Goal: Task Accomplishment & Management: Use online tool/utility

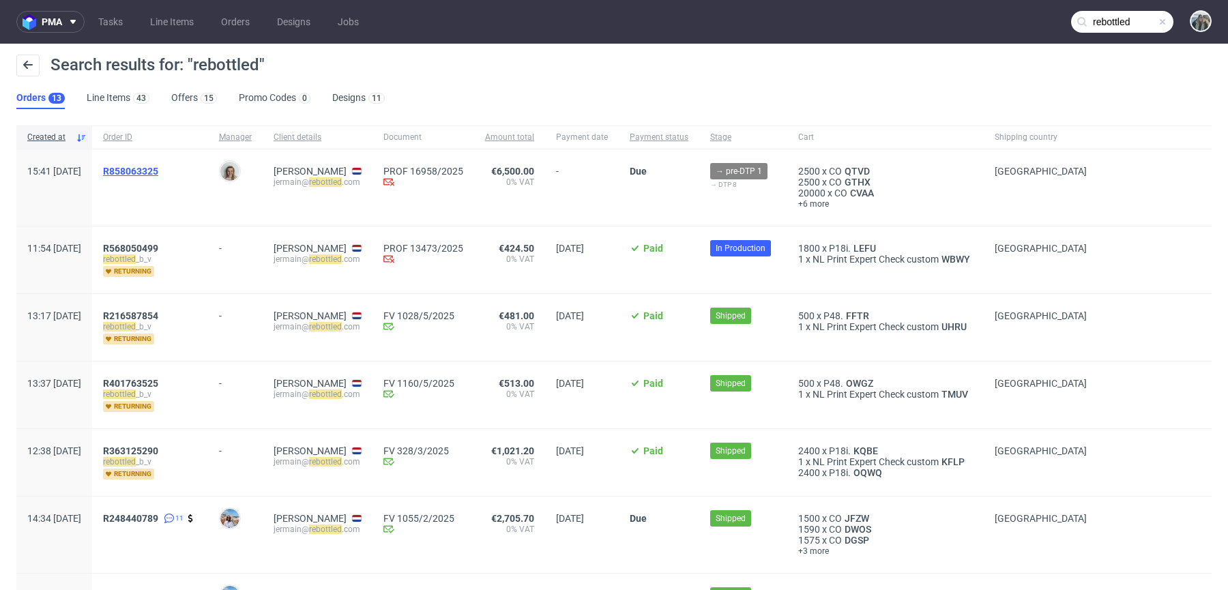
click at [158, 175] on span "R858063325" at bounding box center [130, 171] width 55 height 11
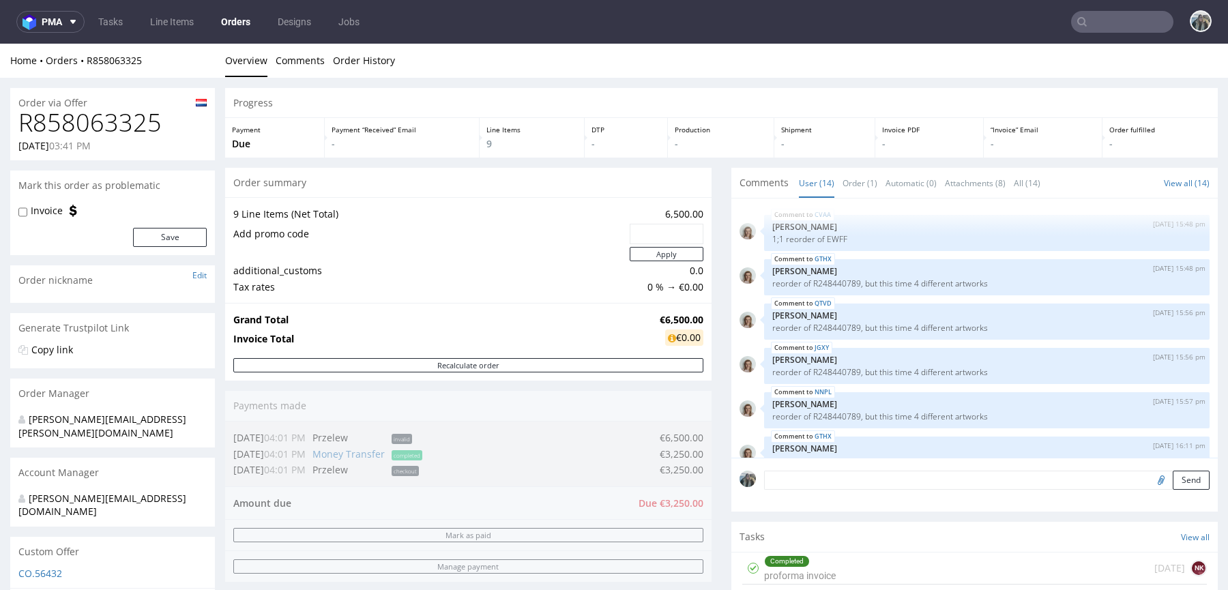
scroll to position [481, 0]
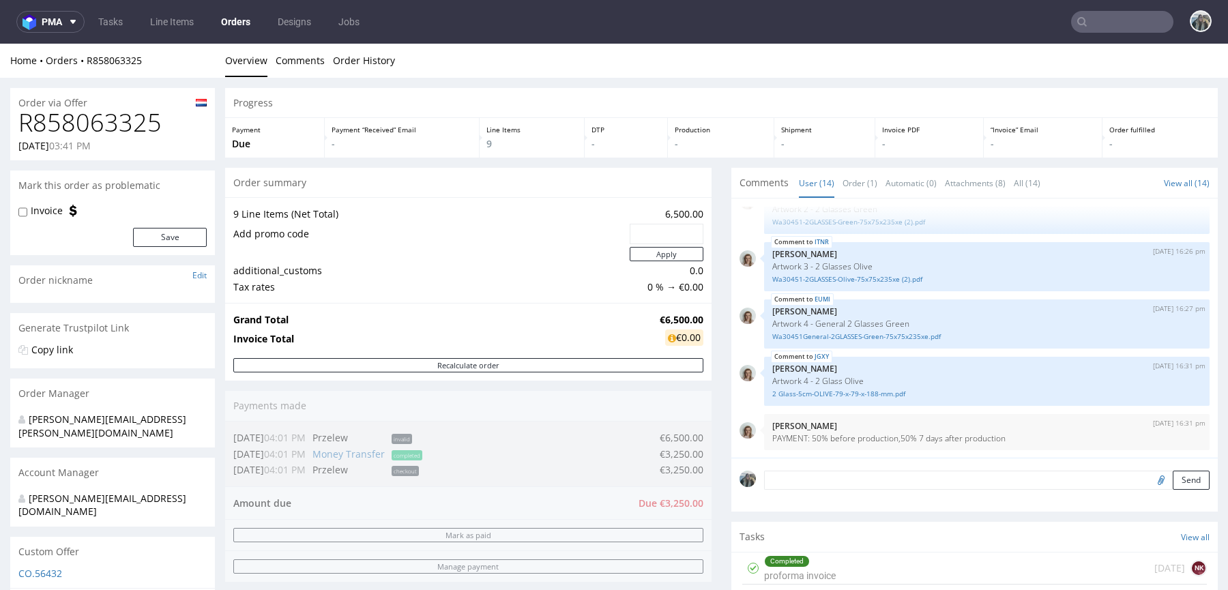
click at [1059, 37] on nav "pma Tasks Line Items Orders Designs Jobs" at bounding box center [614, 22] width 1228 height 44
click at [1081, 20] on input "text" at bounding box center [1122, 22] width 102 height 22
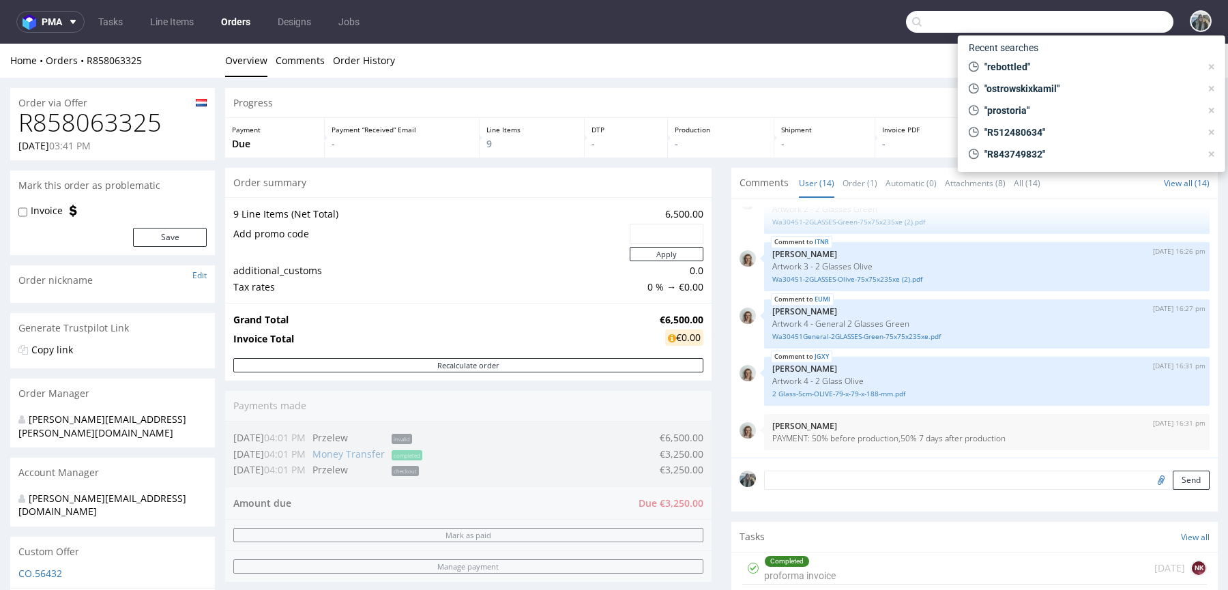
paste input "ostrowskixkamil"
type input "ostrowskixkamil"
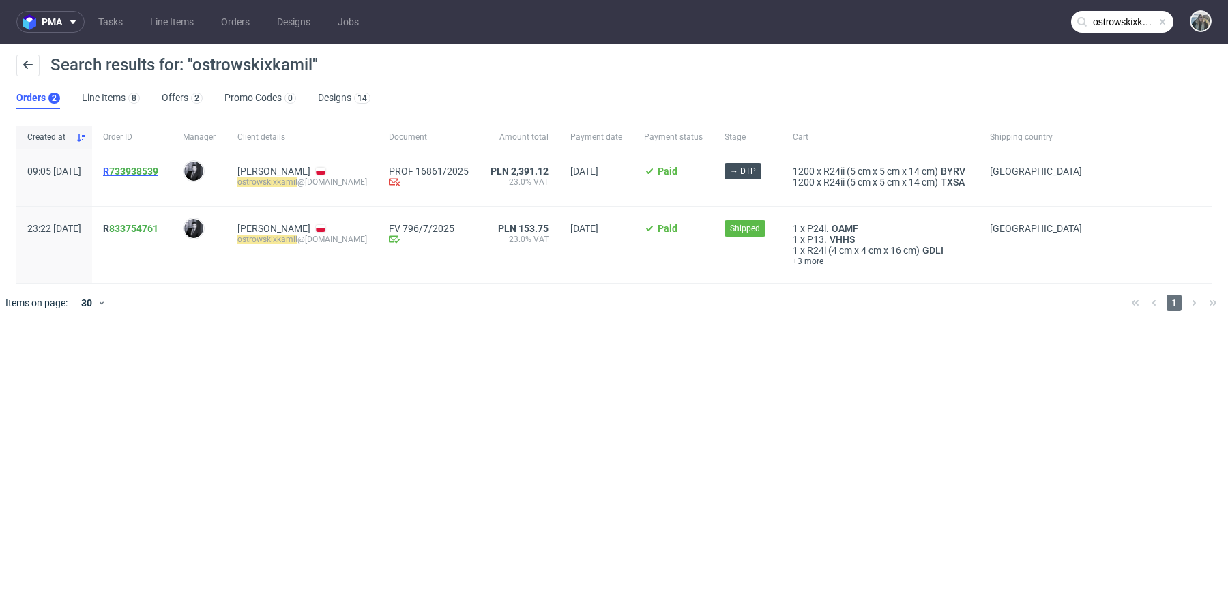
click at [158, 170] on link "733938539" at bounding box center [133, 171] width 49 height 11
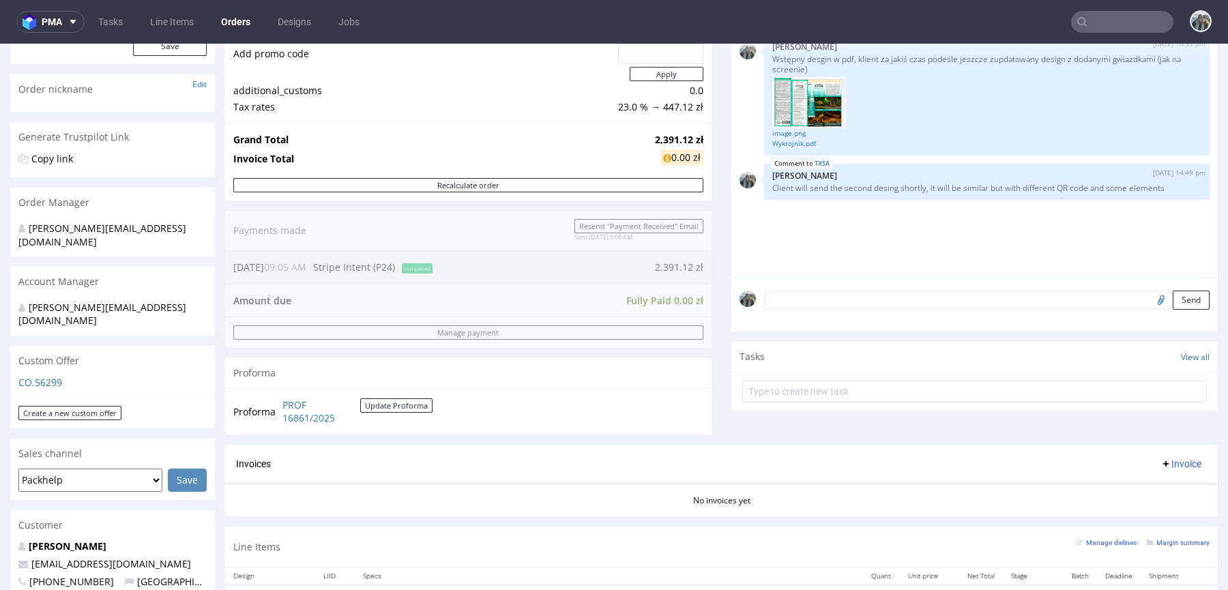
scroll to position [471, 0]
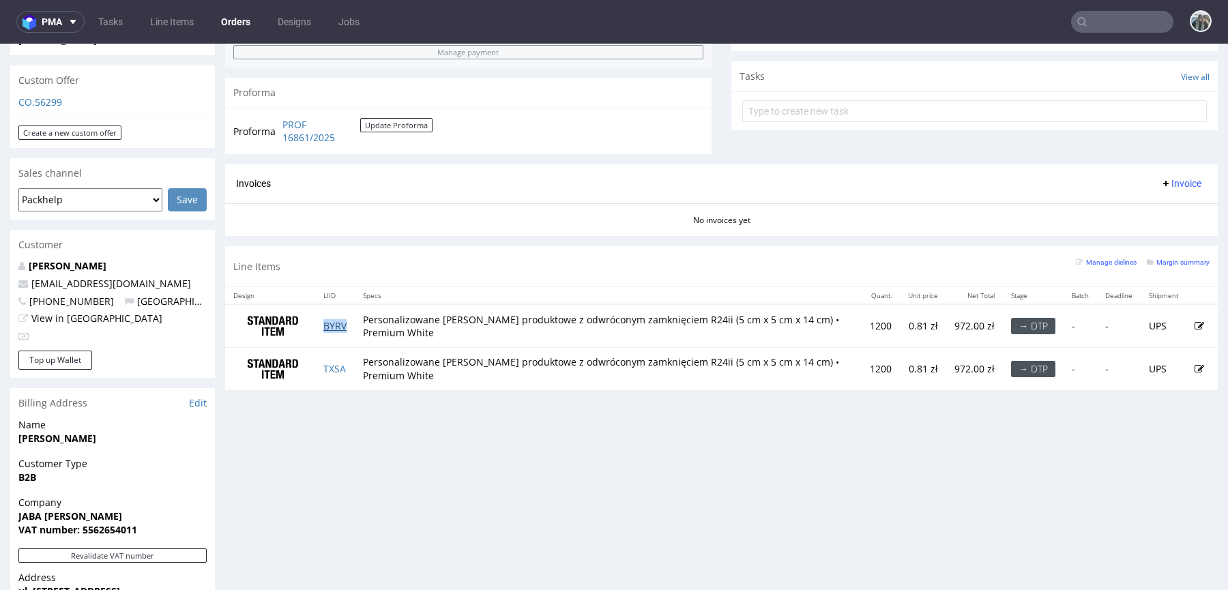
click at [340, 324] on link "BYRV" at bounding box center [334, 325] width 23 height 13
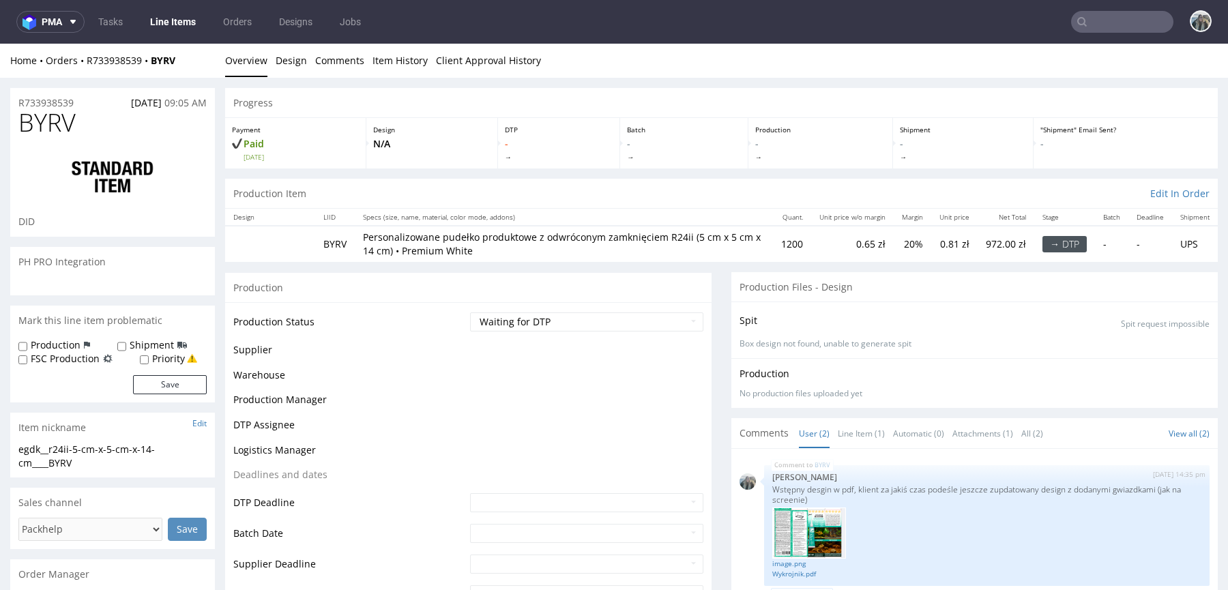
scroll to position [365, 0]
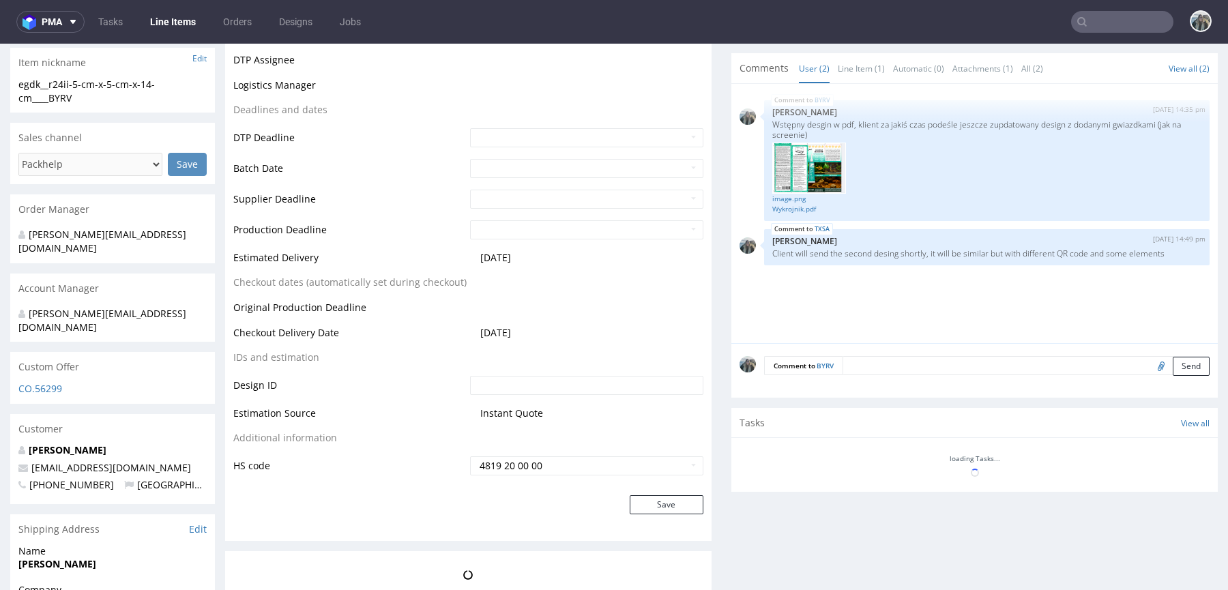
click at [1149, 370] on input "file" at bounding box center [1158, 366] width 19 height 18
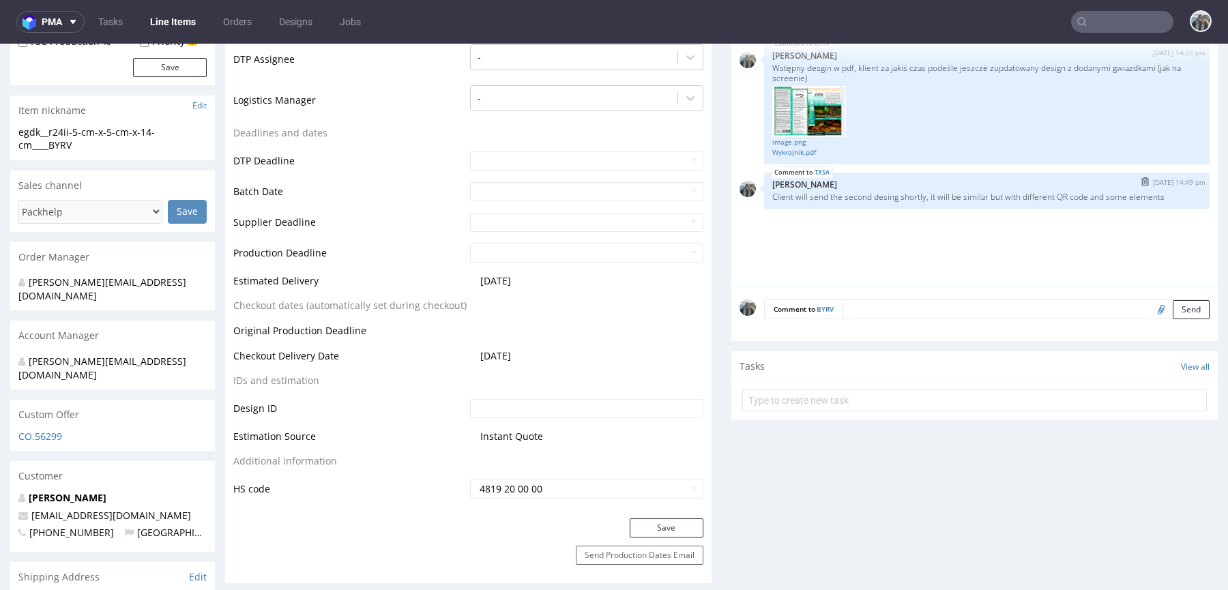
scroll to position [380, 0]
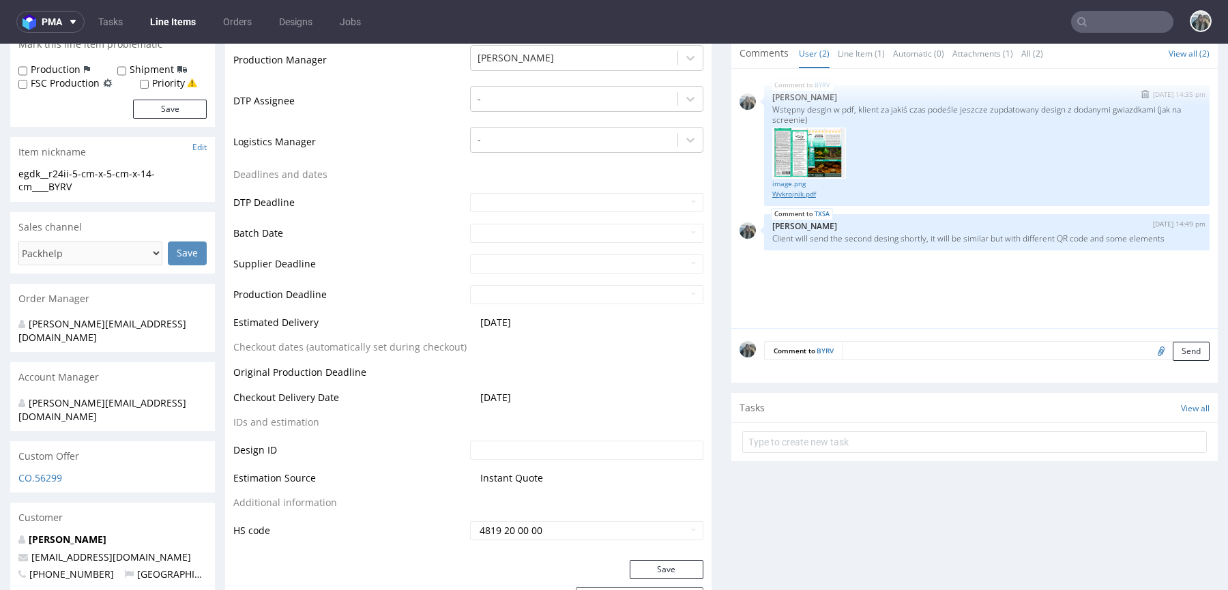
click at [786, 190] on link "Wykrojnik.pdf" at bounding box center [986, 194] width 429 height 10
click at [1149, 346] on input "file" at bounding box center [1158, 351] width 19 height 18
type input "C:\fakepath\Kartonik_transparent.pdf"
click at [898, 351] on textarea at bounding box center [1025, 350] width 367 height 19
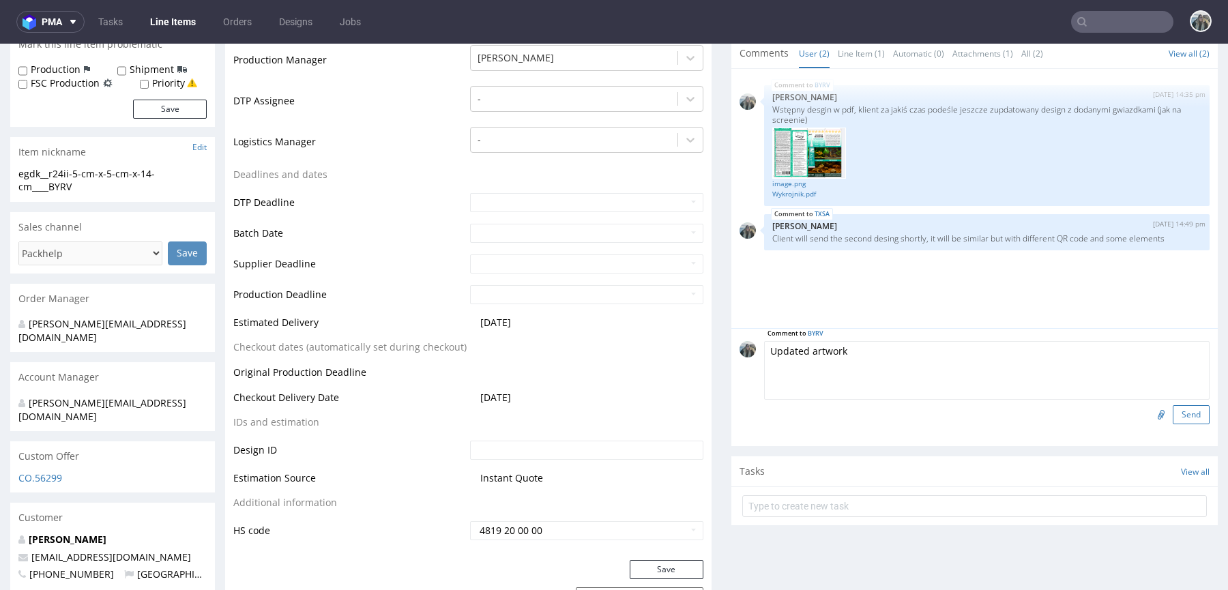
type textarea "Updated artwork"
click at [1178, 416] on button "Send" at bounding box center [1190, 414] width 37 height 19
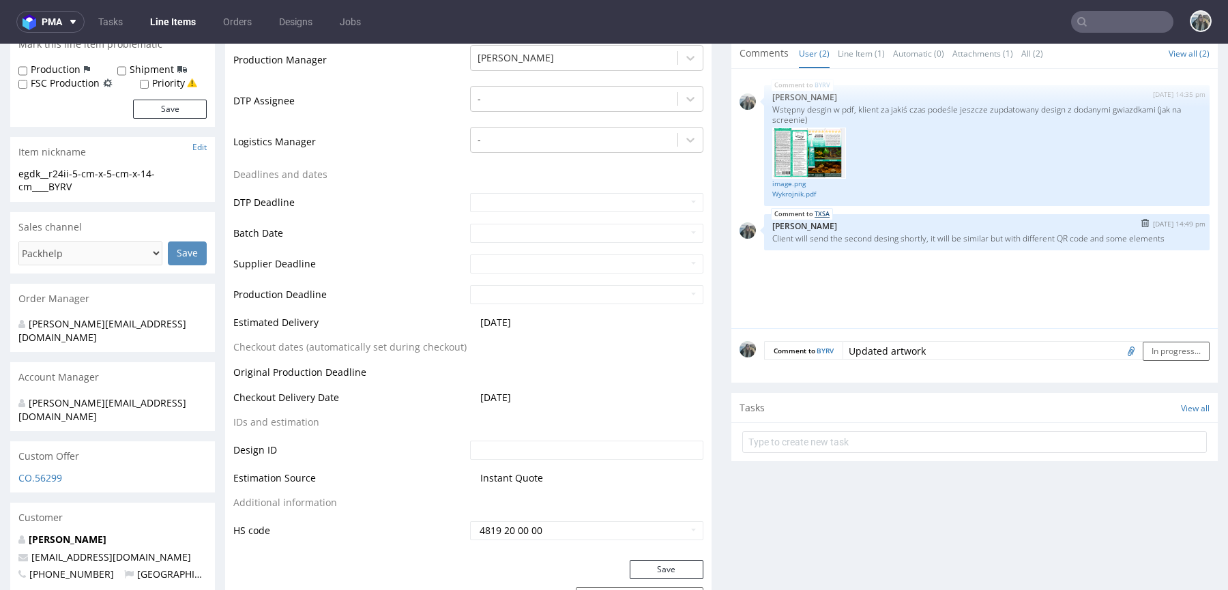
click at [820, 213] on link "TXSA" at bounding box center [821, 214] width 15 height 11
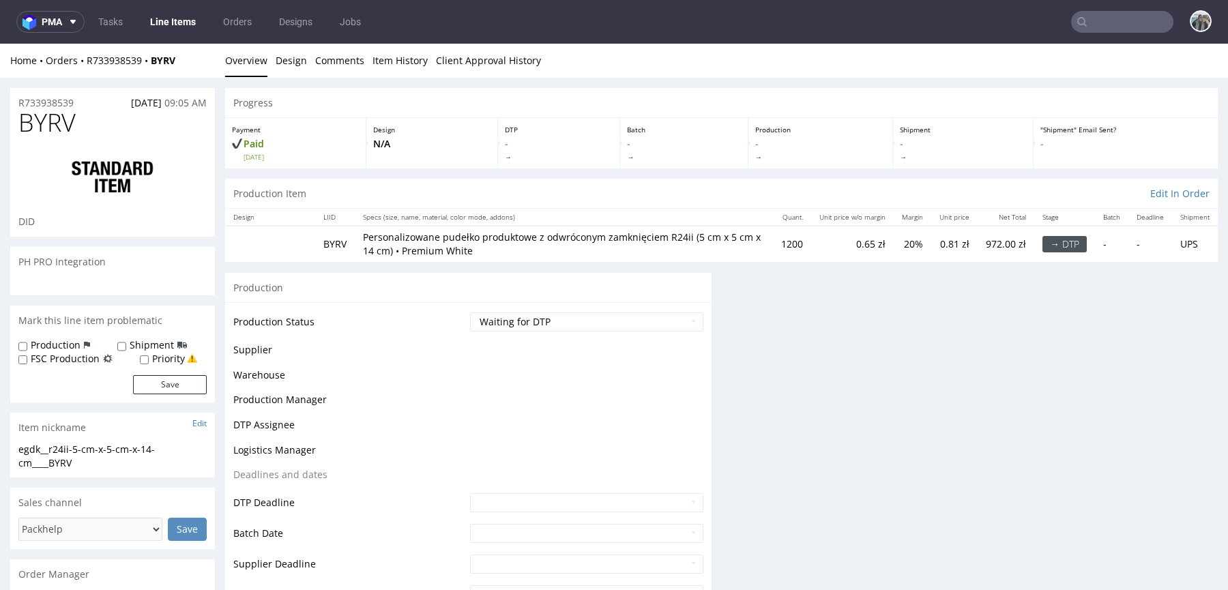
scroll to position [0, 0]
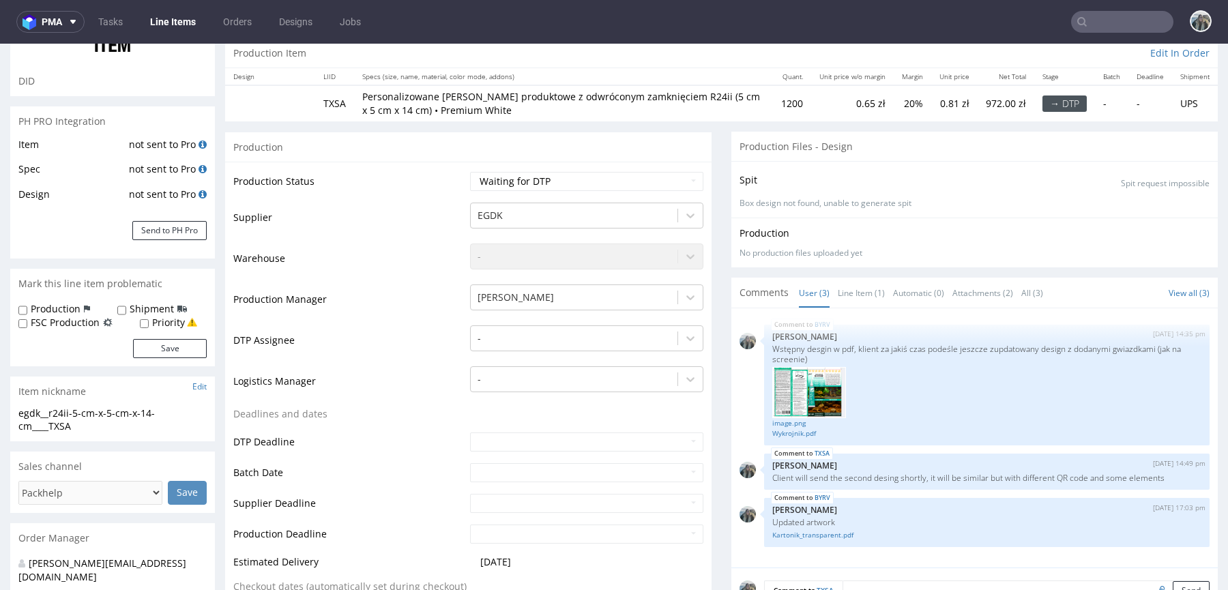
scroll to position [358, 0]
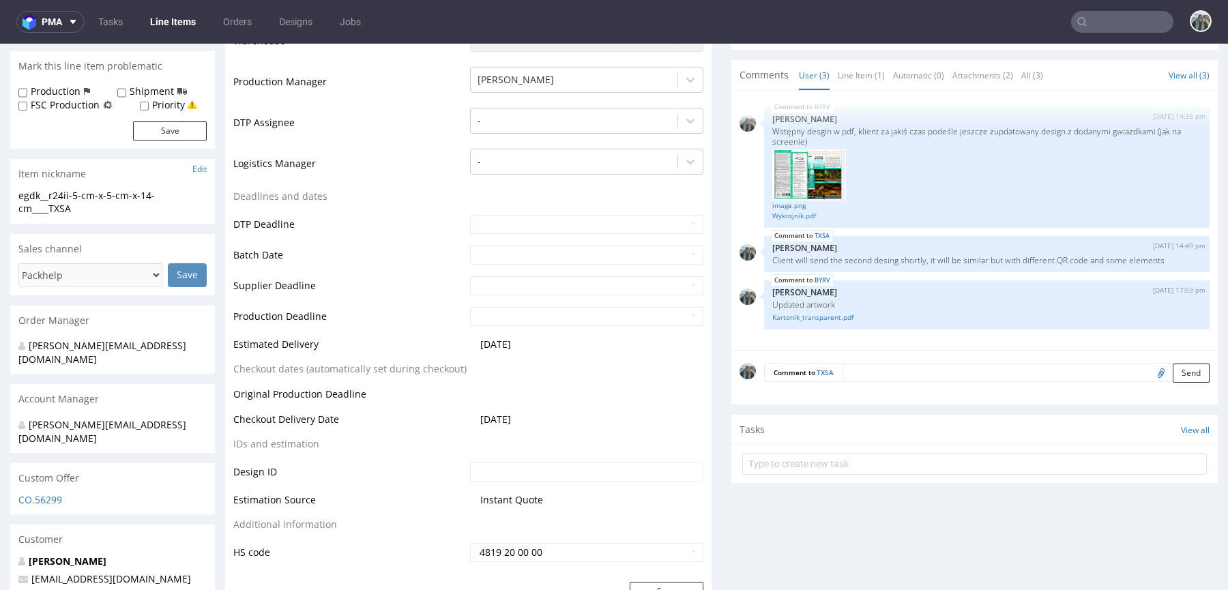
click at [1149, 366] on input "file" at bounding box center [1158, 373] width 19 height 18
type input "C:\fakepath\Kartonik_black.pdf"
click at [861, 369] on textarea at bounding box center [1025, 372] width 367 height 19
paste textarea "Updated artwork"
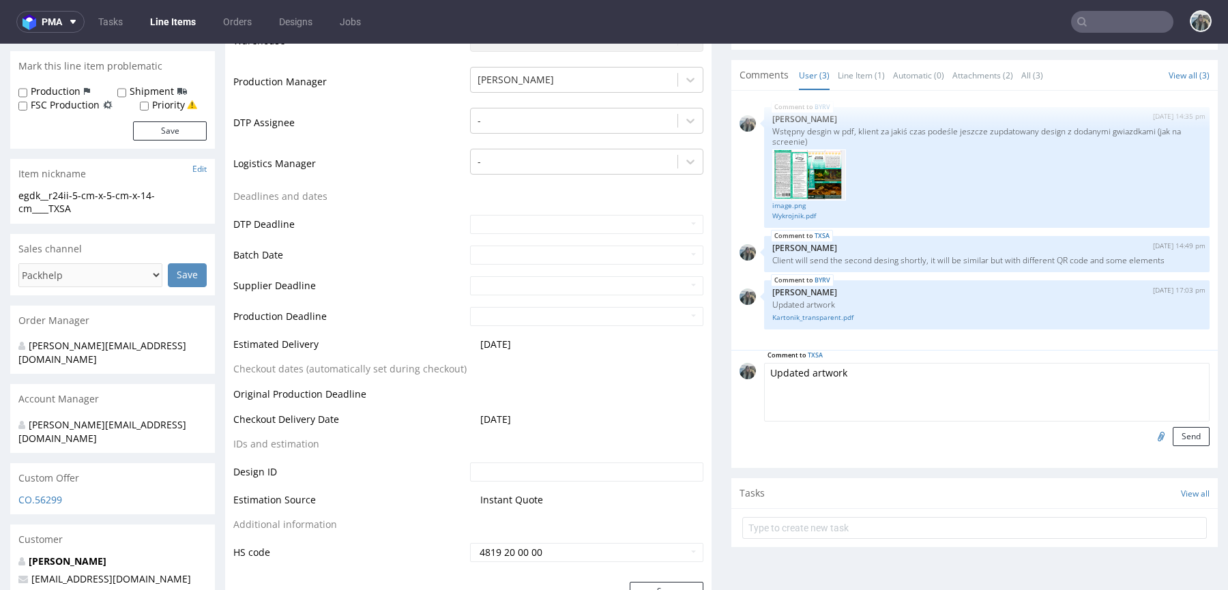
drag, startPoint x: 805, startPoint y: 369, endPoint x: 699, endPoint y: 369, distance: 106.4
type textarea "Artwork"
click at [1179, 436] on button "Send" at bounding box center [1190, 436] width 37 height 19
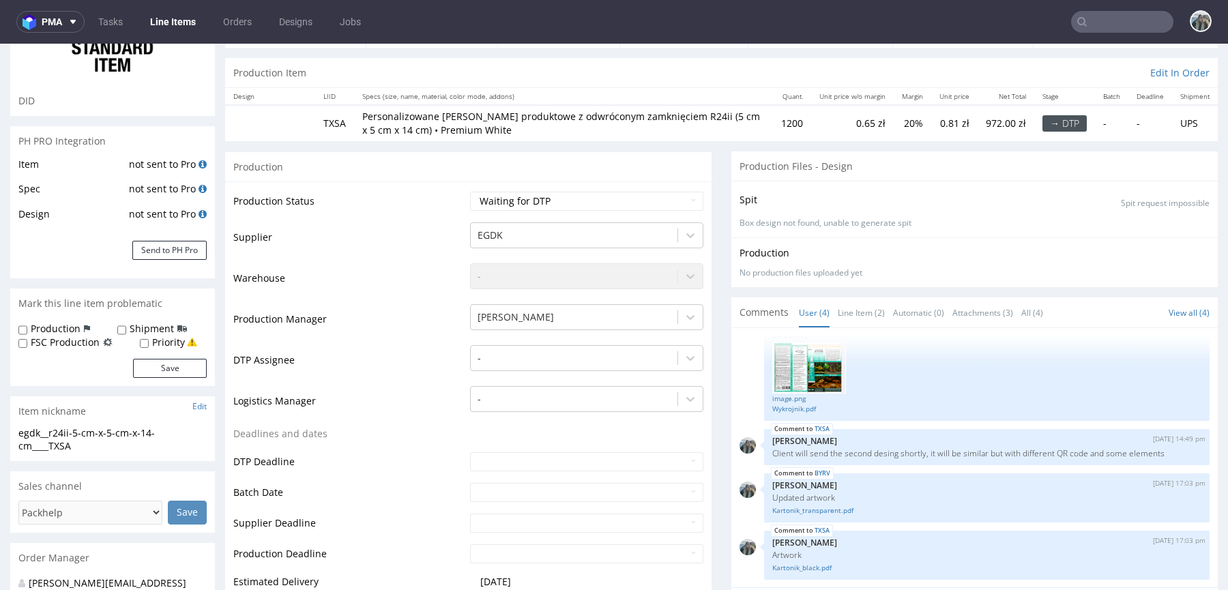
scroll to position [0, 0]
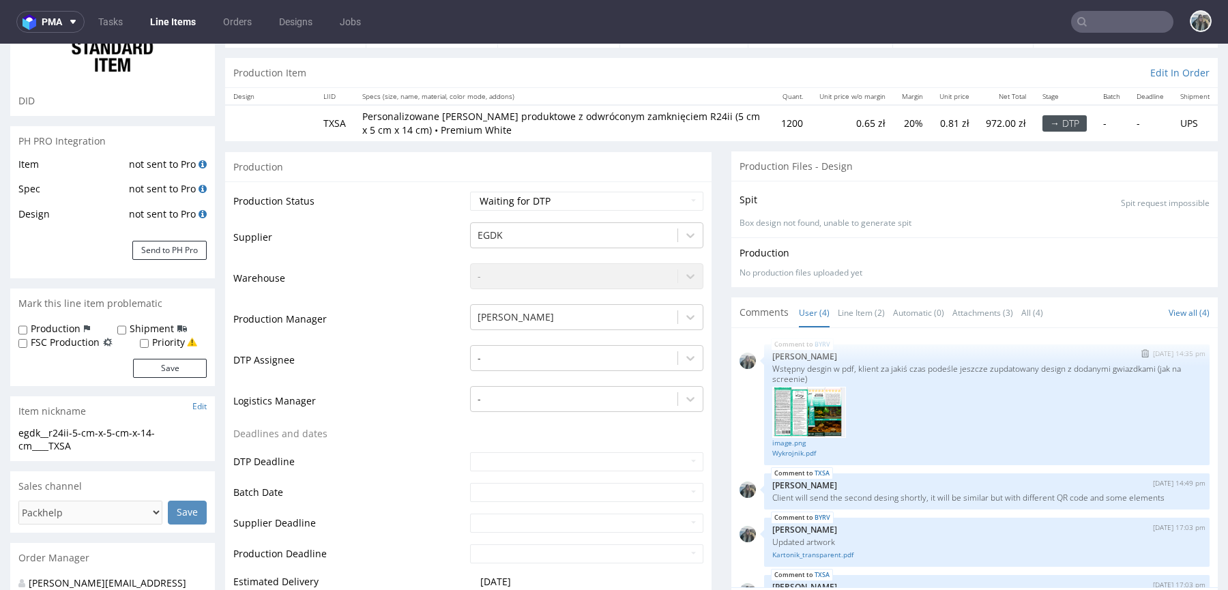
click at [1141, 349] on img "submit" at bounding box center [1145, 353] width 8 height 8
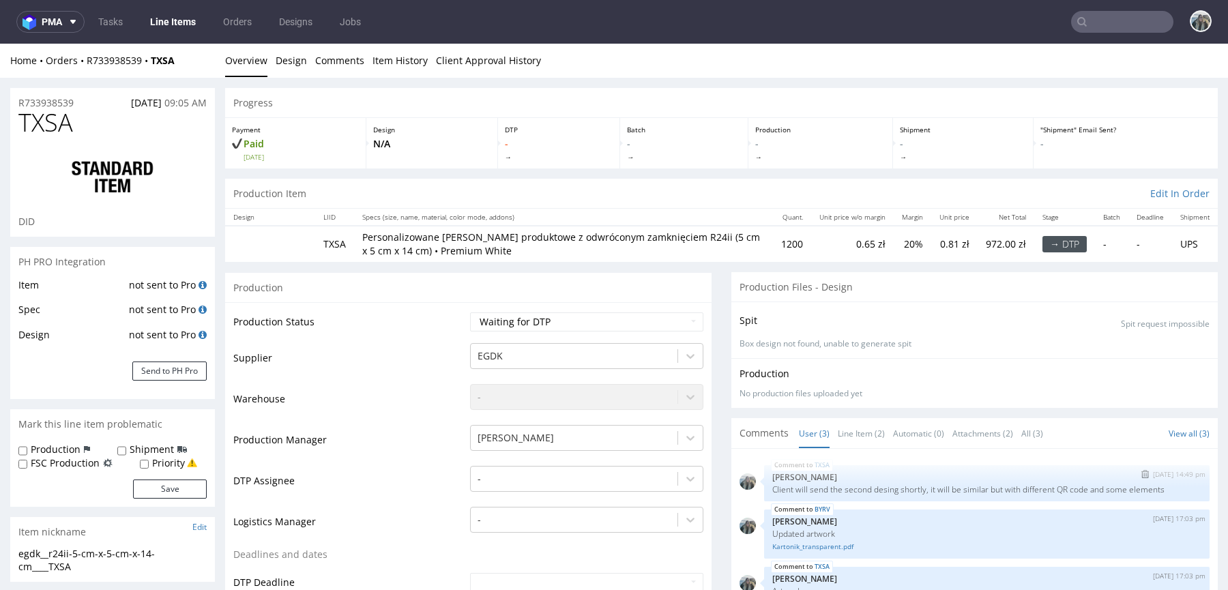
click at [1110, 465] on div "TXSA [DATE] 14:49 pm [PERSON_NAME] Client will send the second desing shortly, …" at bounding box center [986, 483] width 445 height 36
click at [1141, 471] on img "submit" at bounding box center [1145, 474] width 8 height 8
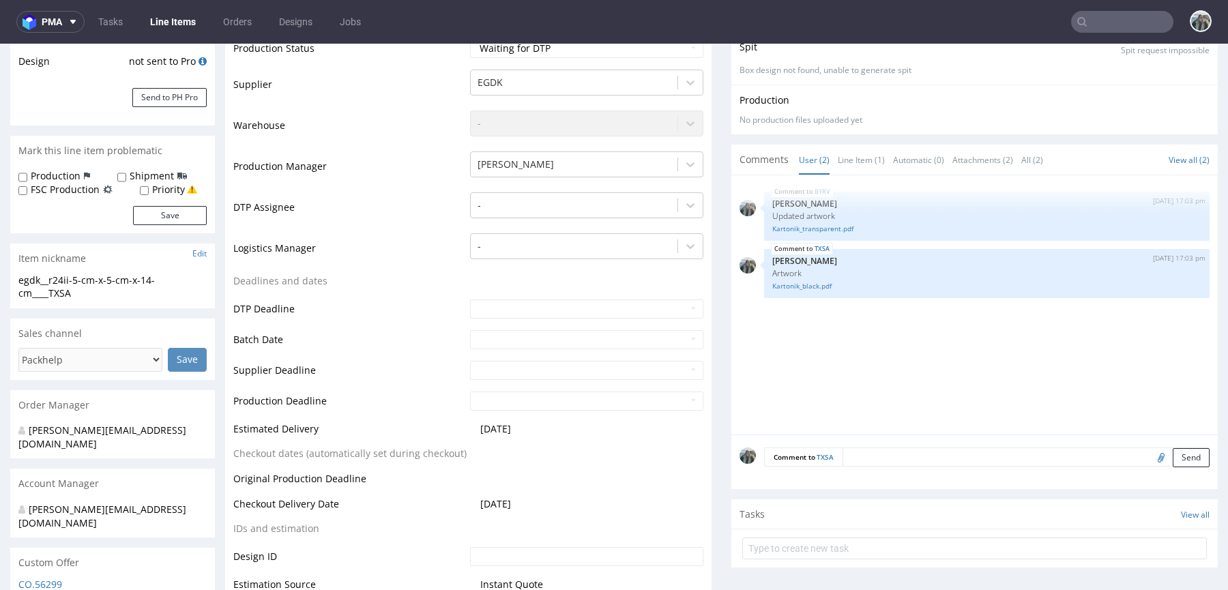
scroll to position [304, 0]
